Goal: Task Accomplishment & Management: Complete application form

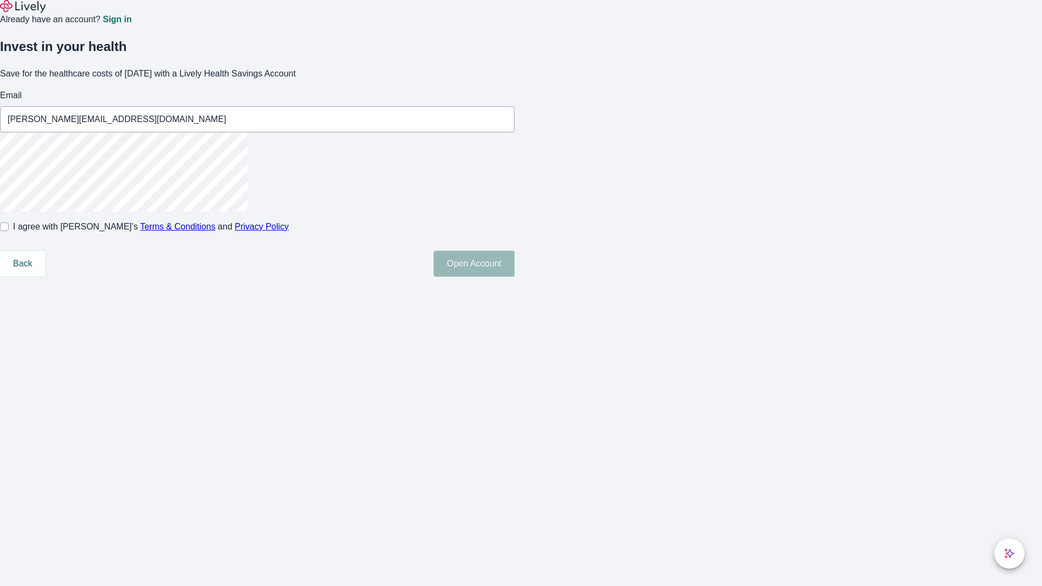
click at [9, 231] on input "I agree with Lively’s Terms & Conditions and Privacy Policy" at bounding box center [4, 227] width 9 height 9
checkbox input "true"
click at [515, 277] on button "Open Account" at bounding box center [474, 264] width 81 height 26
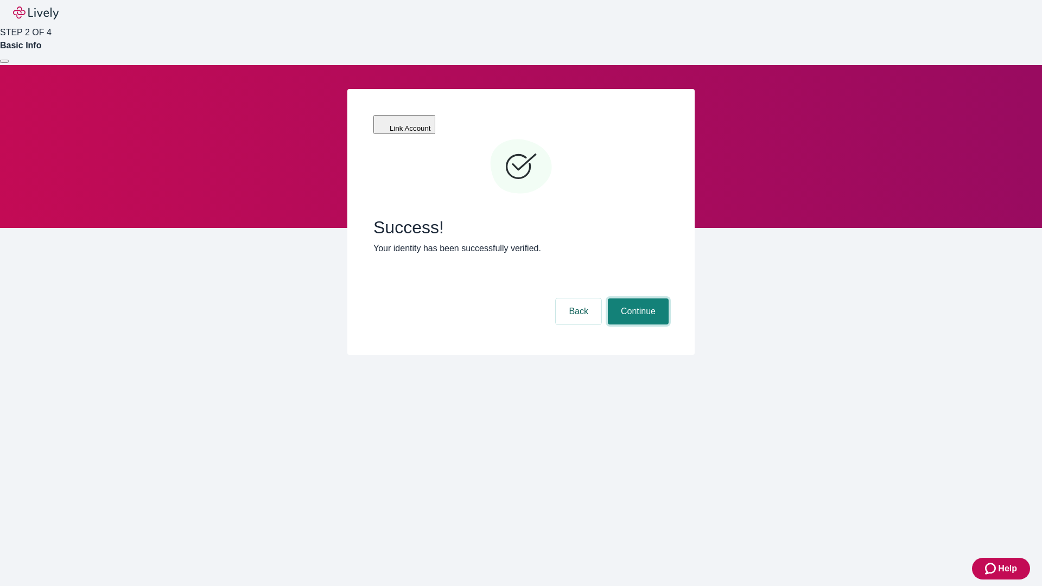
click at [637, 299] on button "Continue" at bounding box center [638, 312] width 61 height 26
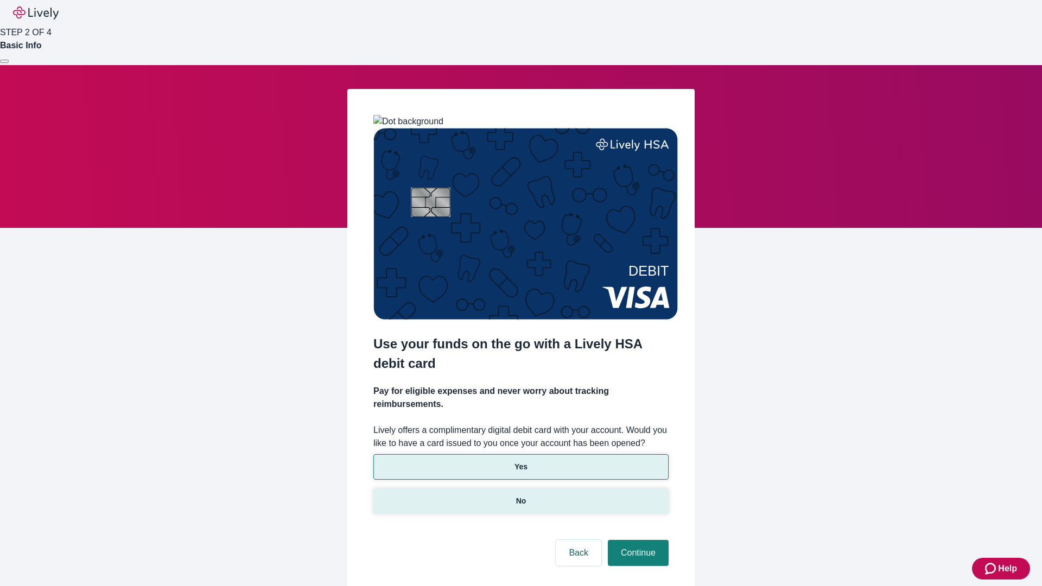
click at [520, 496] on p "No" at bounding box center [521, 501] width 10 height 11
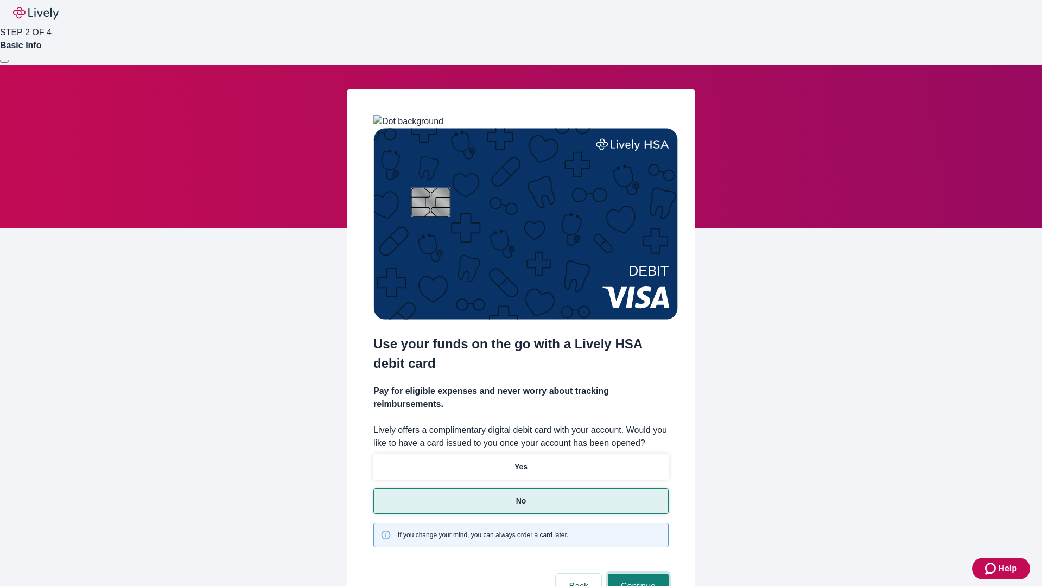
click at [637, 574] on button "Continue" at bounding box center [638, 587] width 61 height 26
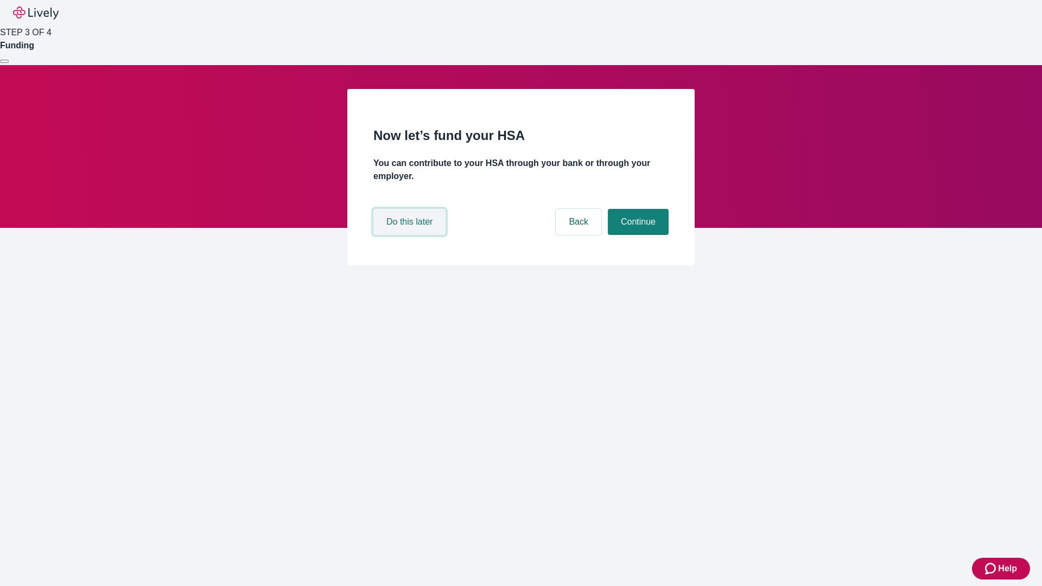
click at [411, 235] on button "Do this later" at bounding box center [409, 222] width 72 height 26
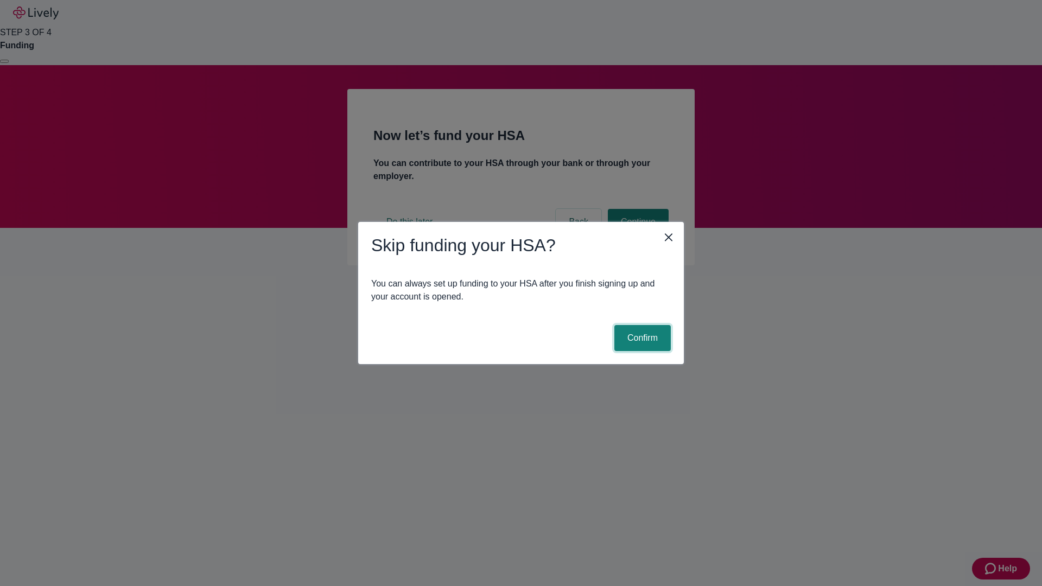
click at [641, 338] on button "Confirm" at bounding box center [642, 338] width 56 height 26
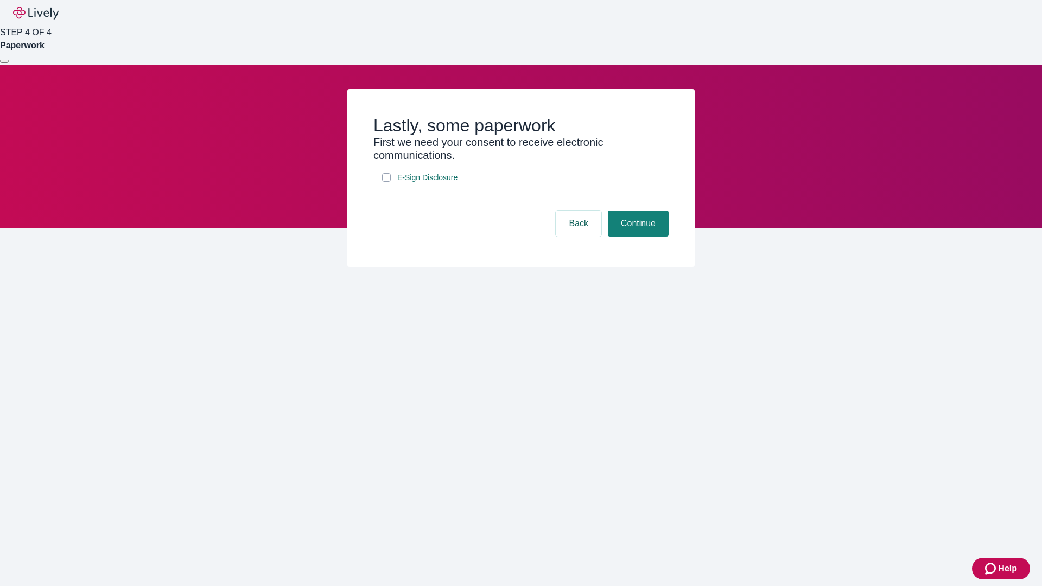
click at [386, 182] on input "E-Sign Disclosure" at bounding box center [386, 177] width 9 height 9
checkbox input "true"
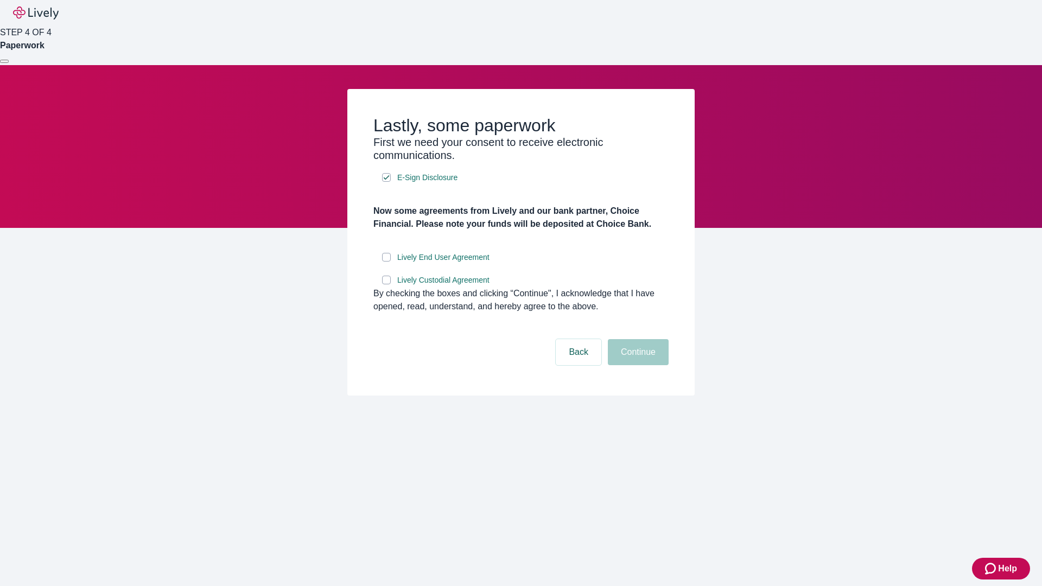
click at [386, 262] on input "Lively End User Agreement" at bounding box center [386, 257] width 9 height 9
checkbox input "true"
click at [386, 284] on input "Lively Custodial Agreement" at bounding box center [386, 280] width 9 height 9
checkbox input "true"
click at [637, 365] on button "Continue" at bounding box center [638, 352] width 61 height 26
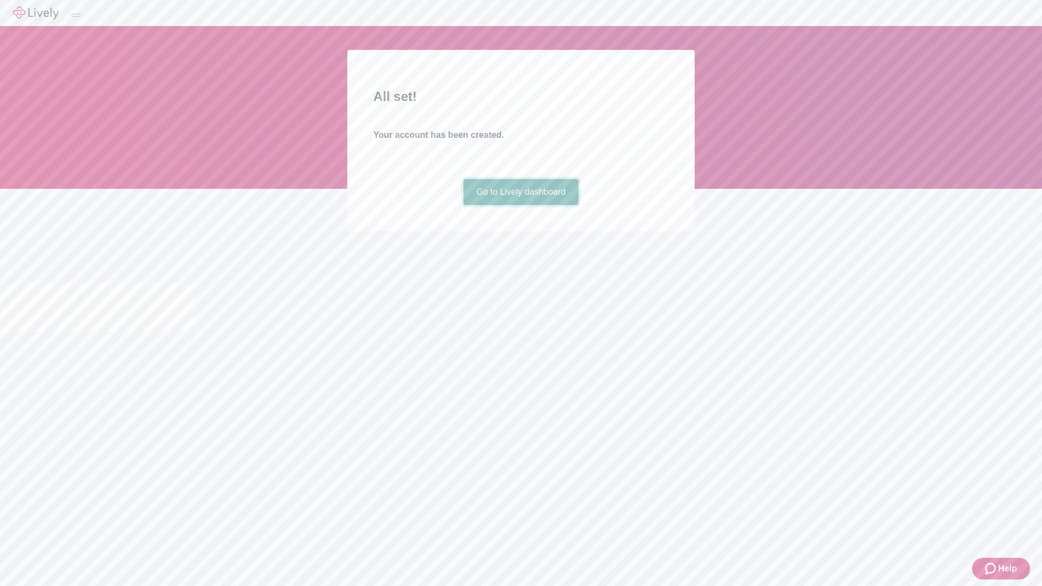
click at [520, 205] on link "Go to Lively dashboard" at bounding box center [522, 192] width 116 height 26
